Goal: Task Accomplishment & Management: Complete application form

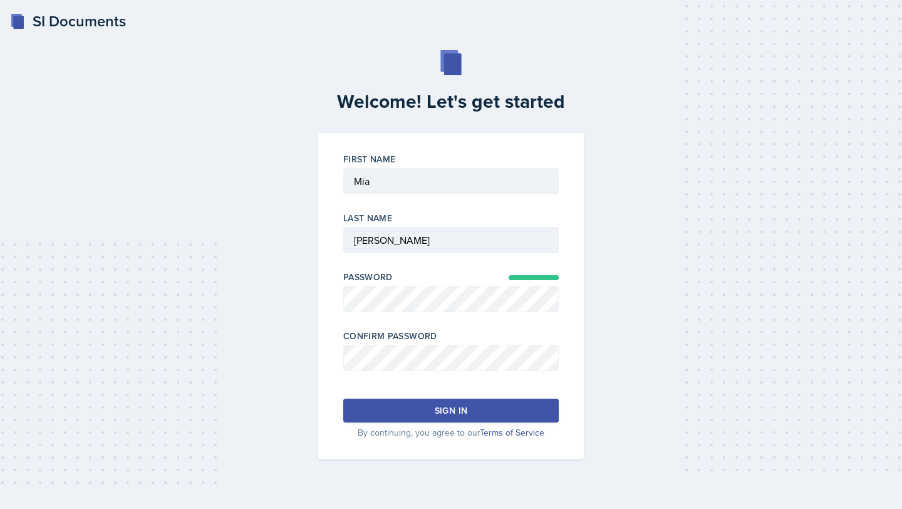
click at [454, 408] on div "Sign in" at bounding box center [451, 410] width 33 height 13
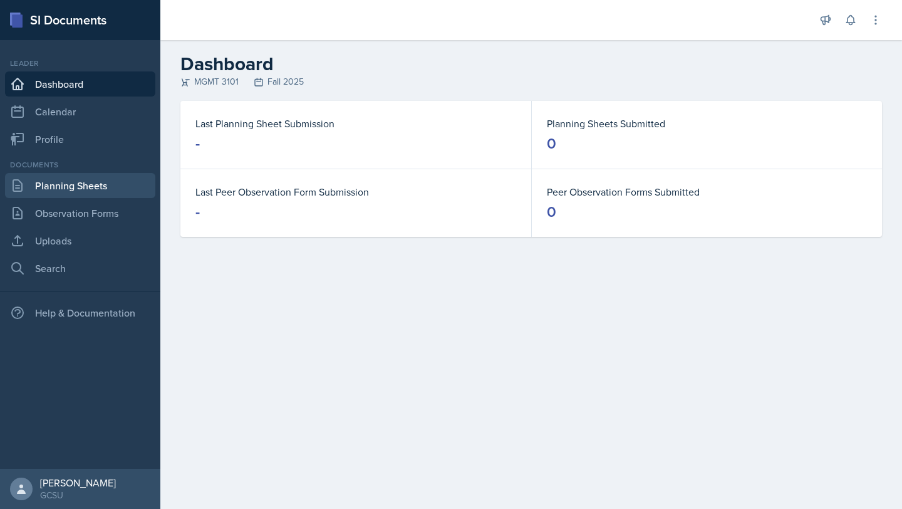
click at [48, 189] on link "Planning Sheets" at bounding box center [80, 185] width 150 height 25
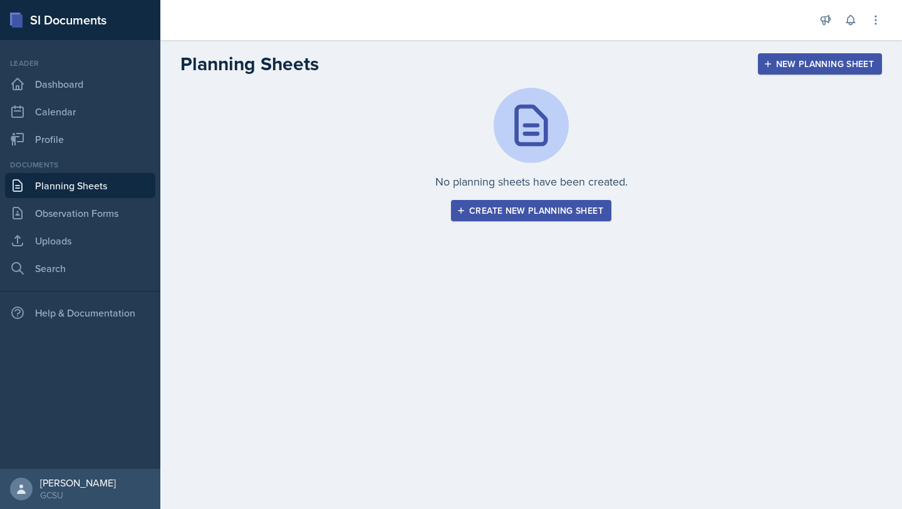
click at [596, 207] on div "Create new planning sheet" at bounding box center [531, 210] width 144 height 10
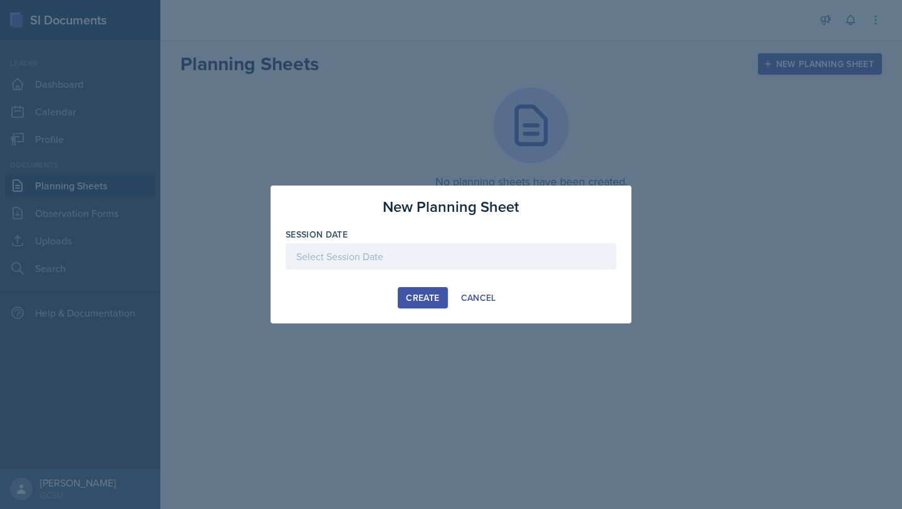
click at [406, 265] on div at bounding box center [451, 256] width 331 height 26
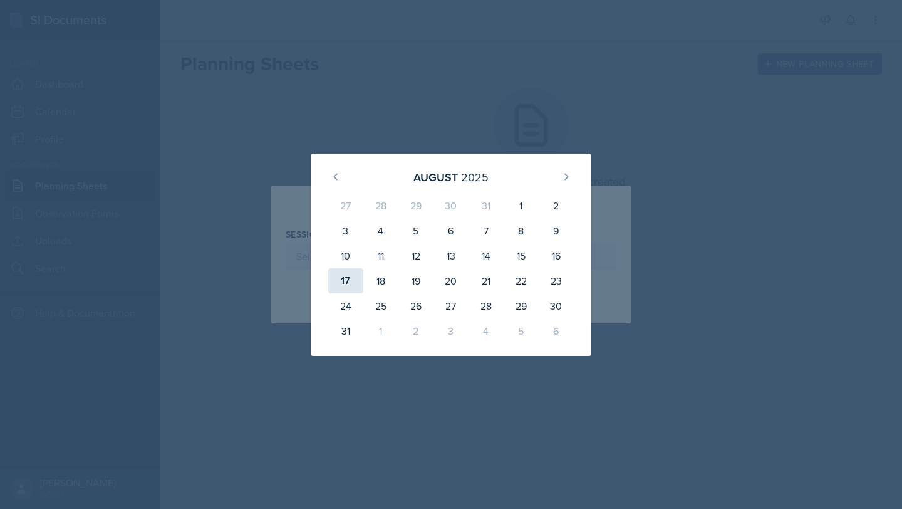
click at [344, 286] on div "17" at bounding box center [345, 280] width 35 height 25
type input "[DATE]"
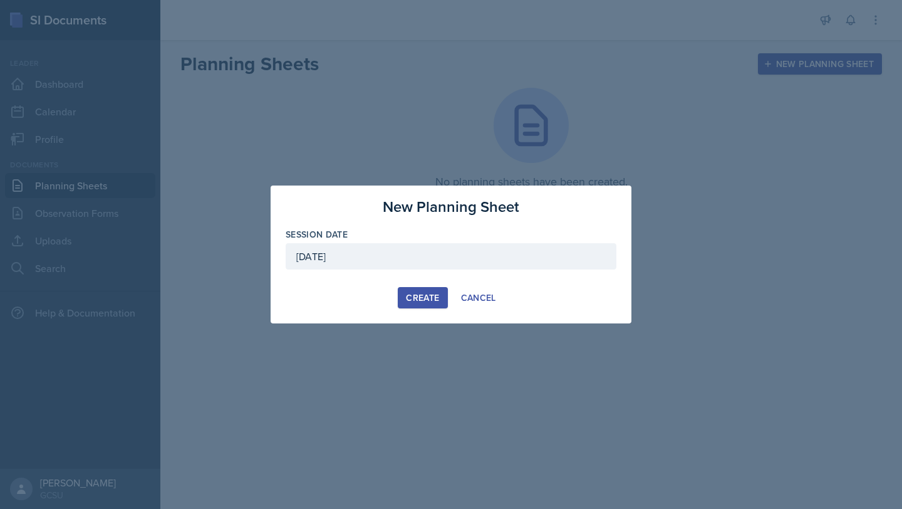
click at [416, 297] on div "Create" at bounding box center [422, 297] width 33 height 10
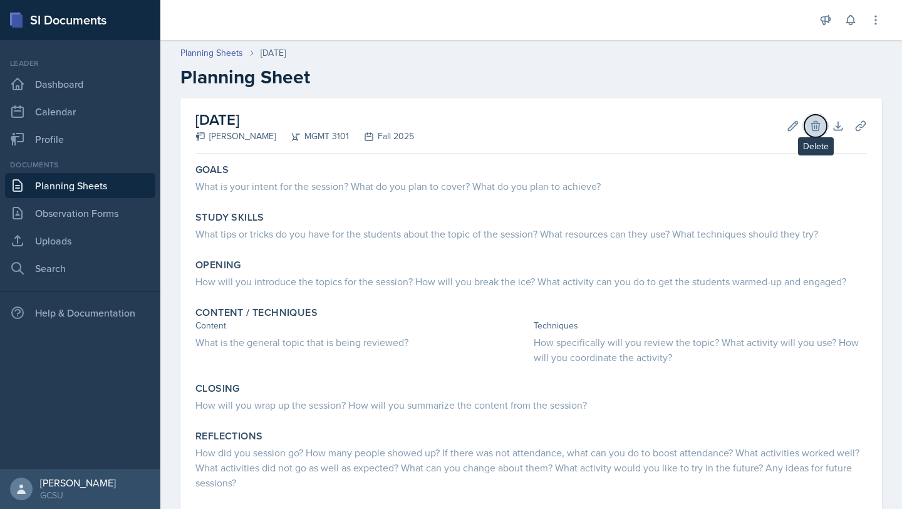
click at [814, 125] on icon at bounding box center [815, 125] width 8 height 9
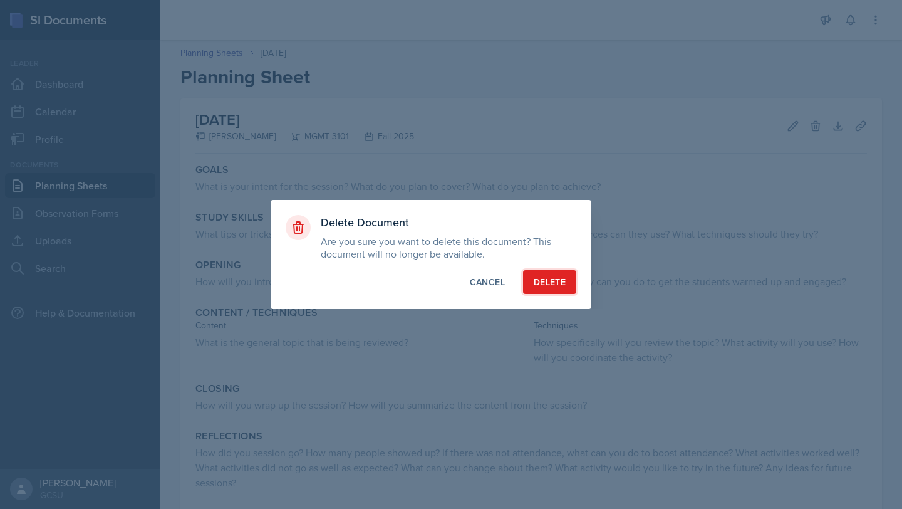
click at [565, 277] on div "Delete" at bounding box center [550, 282] width 32 height 13
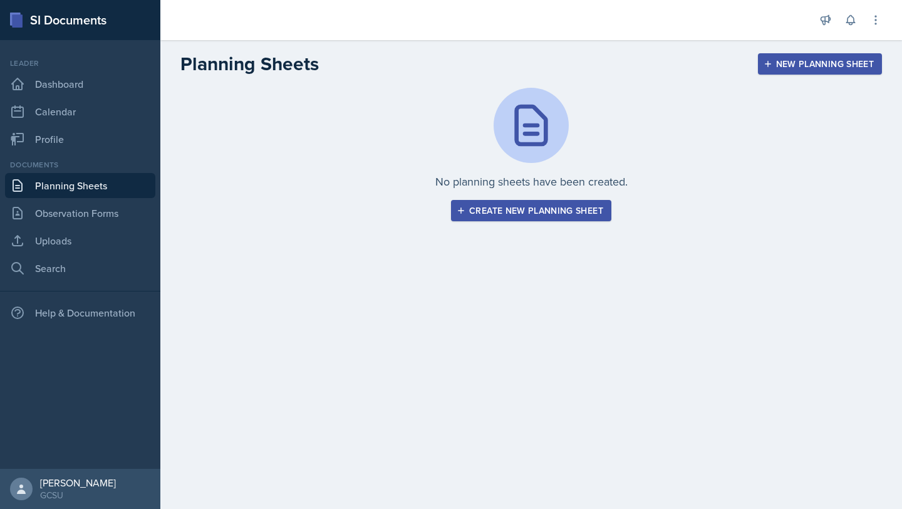
click at [489, 207] on div "Create new planning sheet" at bounding box center [531, 210] width 144 height 10
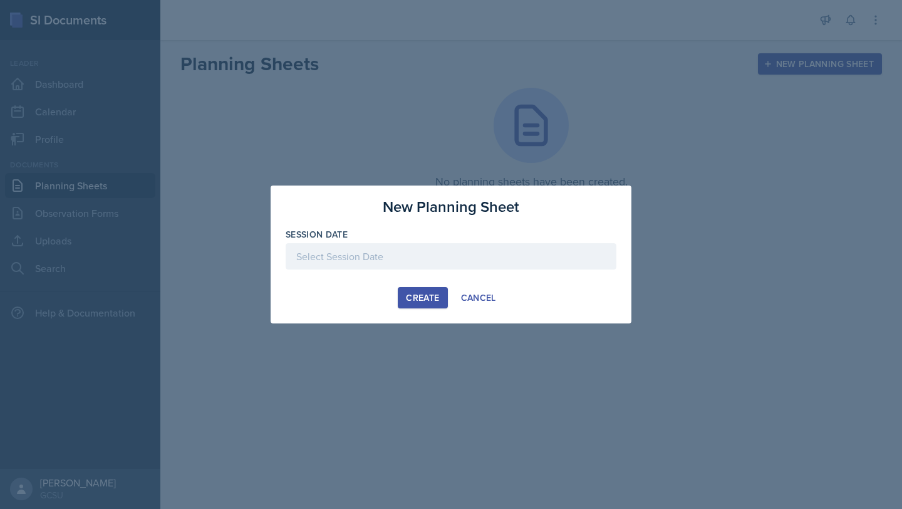
click at [378, 261] on div at bounding box center [451, 256] width 331 height 26
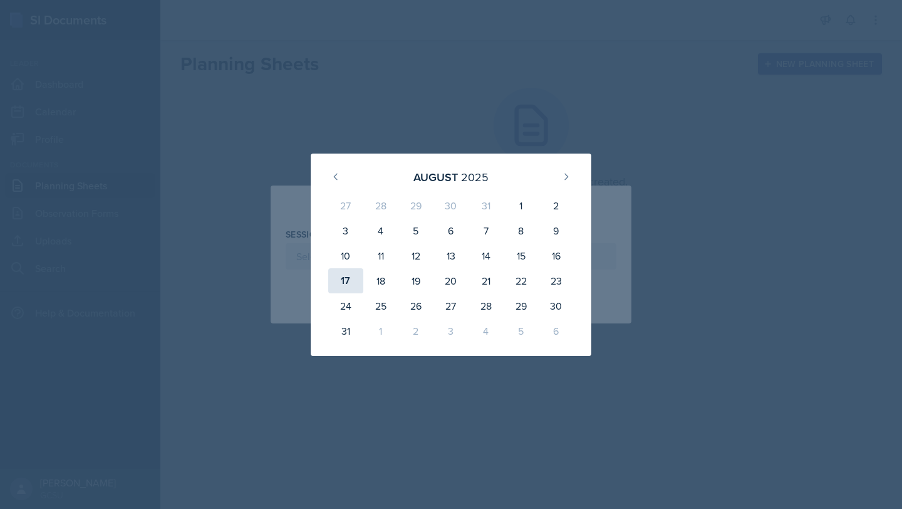
click at [346, 282] on div "17" at bounding box center [345, 280] width 35 height 25
type input "[DATE]"
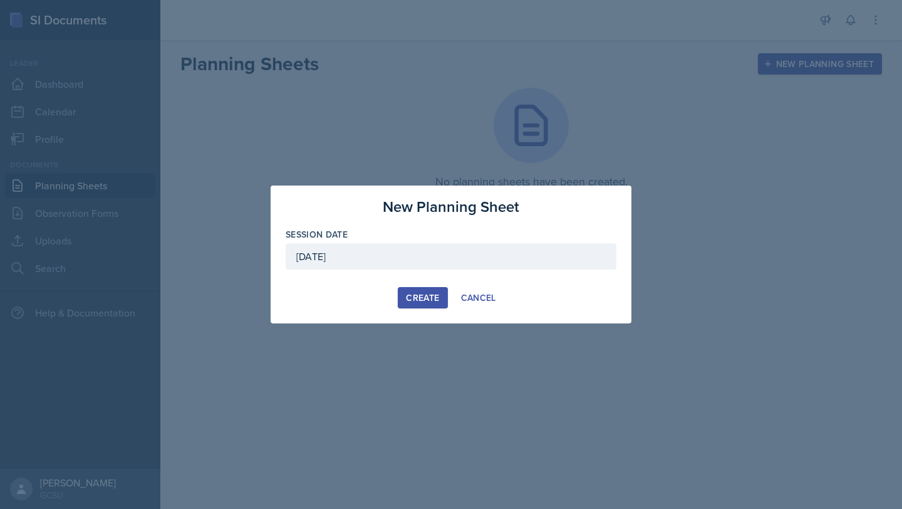
click at [408, 287] on button "Create" at bounding box center [422, 297] width 49 height 21
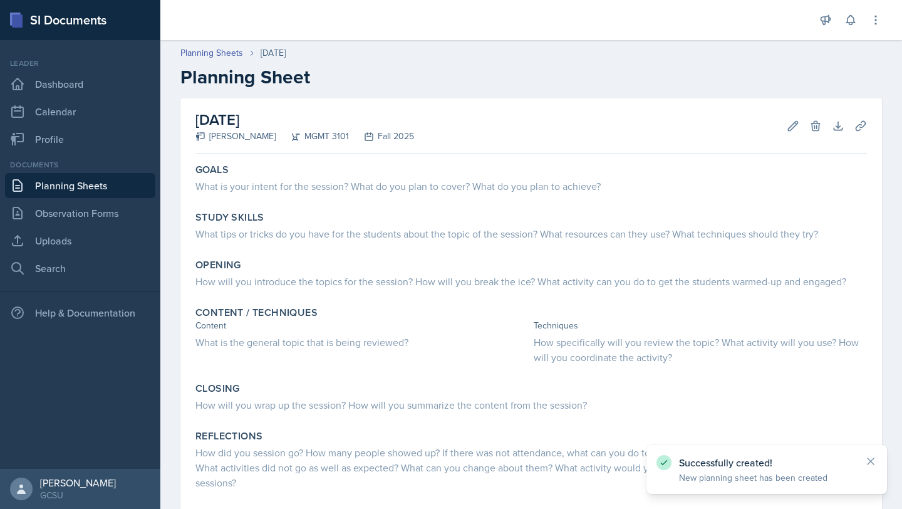
scroll to position [70, 0]
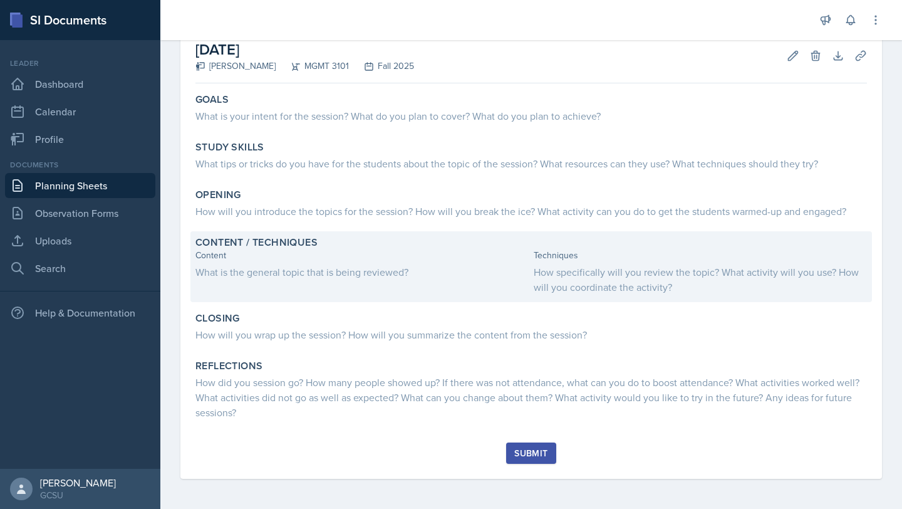
click at [669, 278] on div "How specifically will you review the topic? What activity will you use? How wil…" at bounding box center [700, 279] width 333 height 30
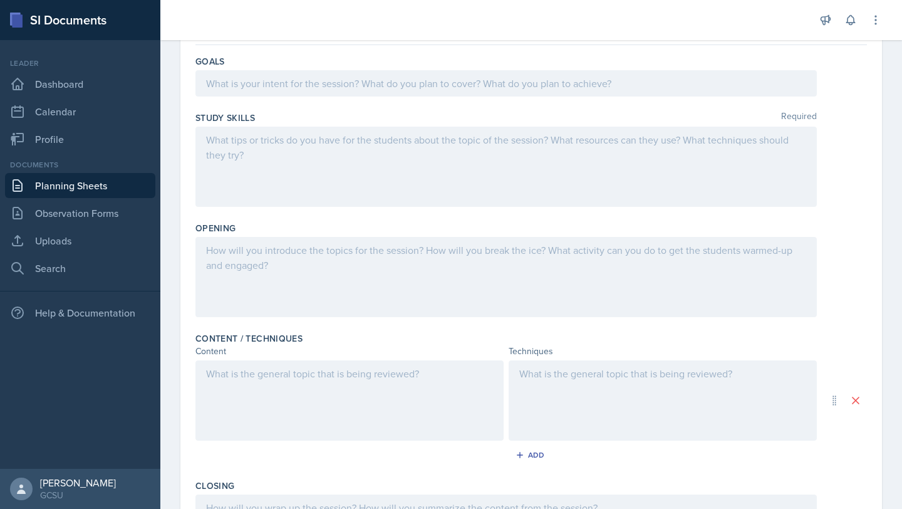
scroll to position [0, 0]
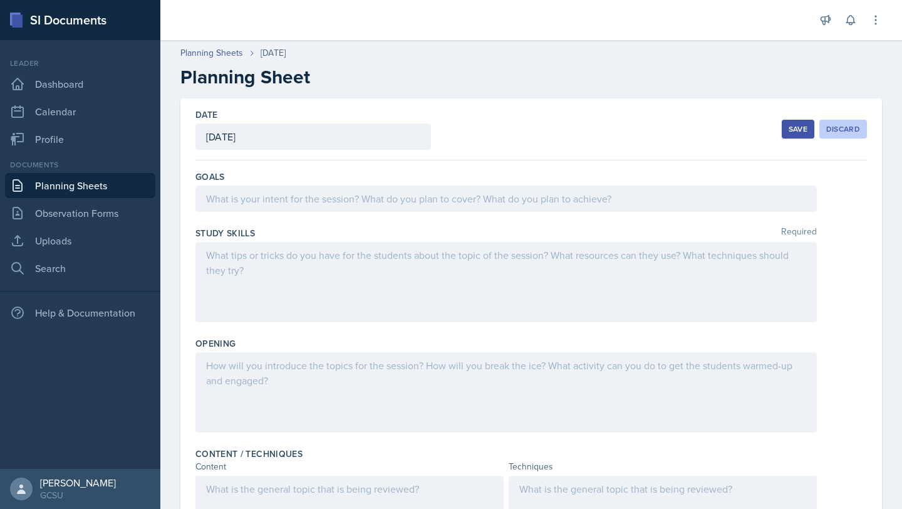
click at [839, 124] on div "Discard" at bounding box center [843, 129] width 34 height 10
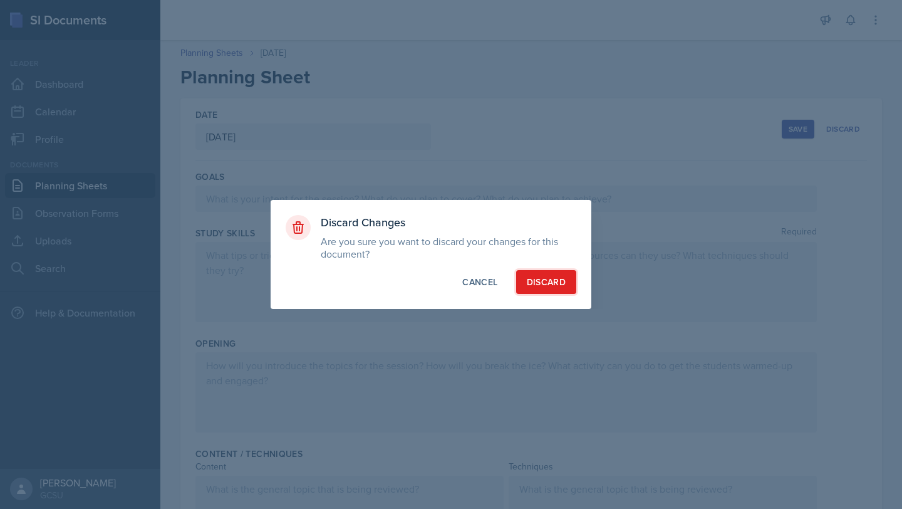
click at [541, 276] on div "Discard" at bounding box center [546, 282] width 39 height 13
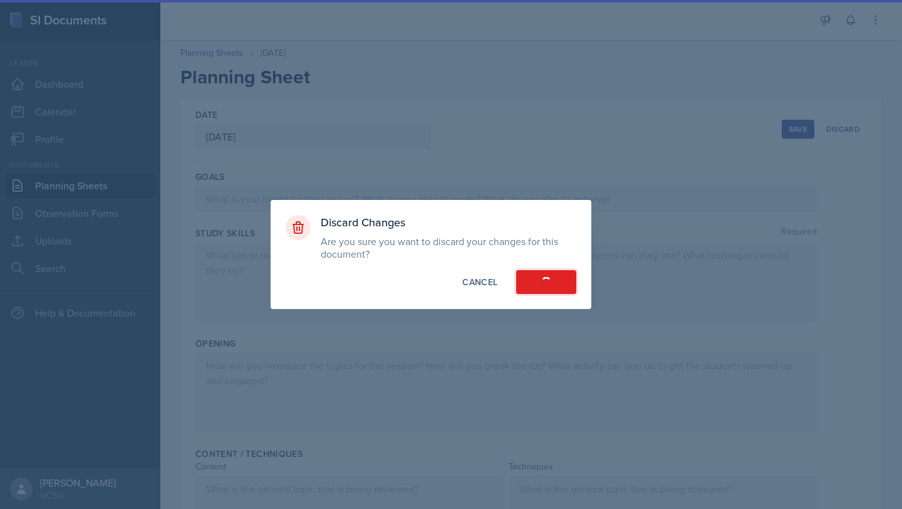
click at [541, 275] on button "Discard" at bounding box center [546, 282] width 60 height 24
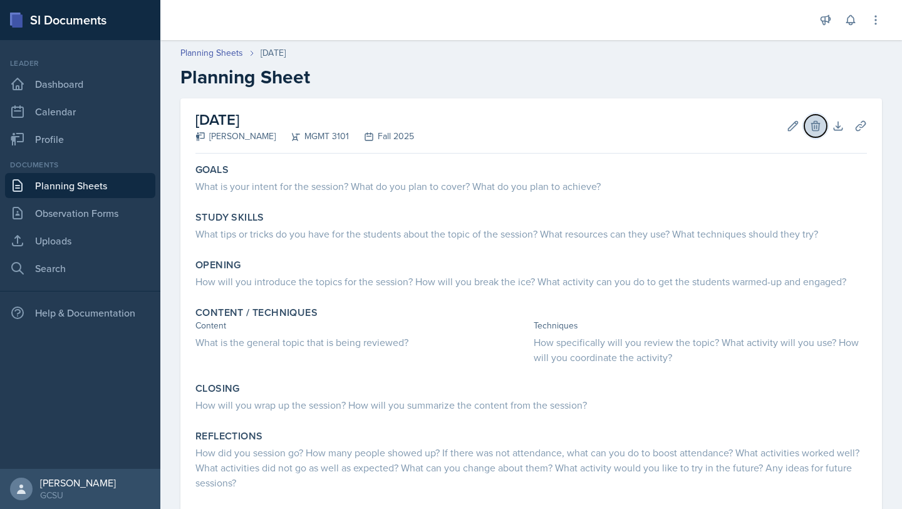
click at [814, 116] on button "Delete" at bounding box center [815, 126] width 23 height 23
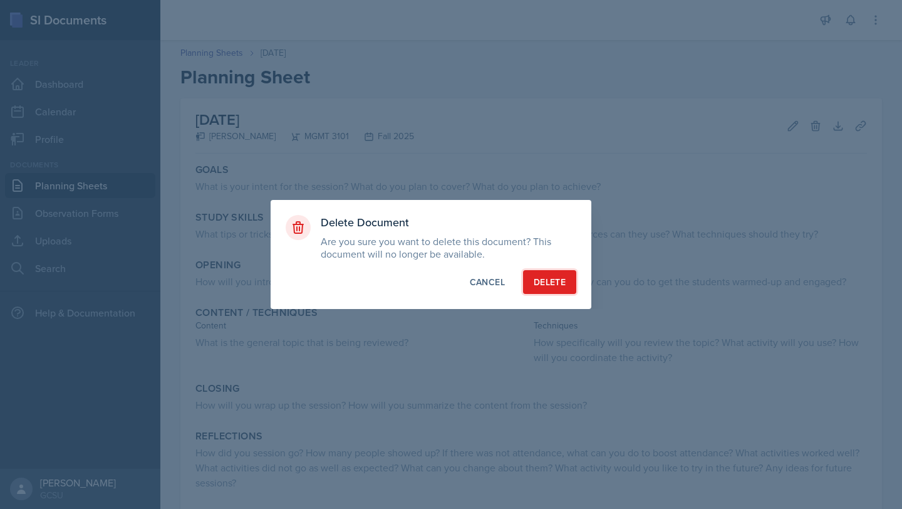
click at [535, 281] on div "Delete" at bounding box center [550, 282] width 32 height 13
